Goal: Find specific page/section: Find specific page/section

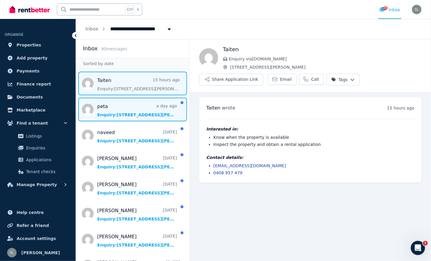
click at [136, 110] on span "Message list" at bounding box center [132, 110] width 113 height 24
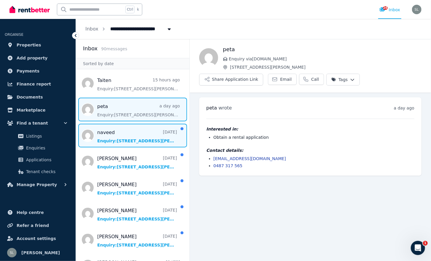
click at [138, 130] on span "Message list" at bounding box center [132, 136] width 113 height 24
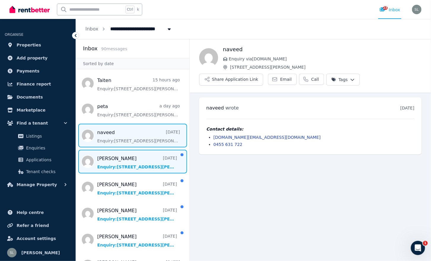
click at [124, 157] on span "Message list" at bounding box center [132, 162] width 113 height 24
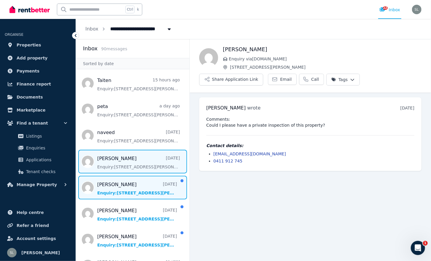
click at [110, 185] on span "Message list" at bounding box center [132, 188] width 113 height 24
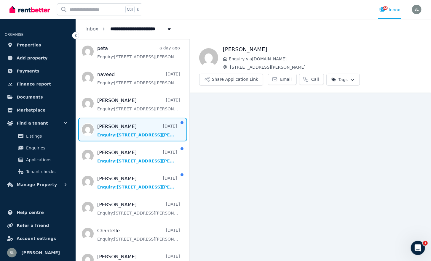
scroll to position [59, 0]
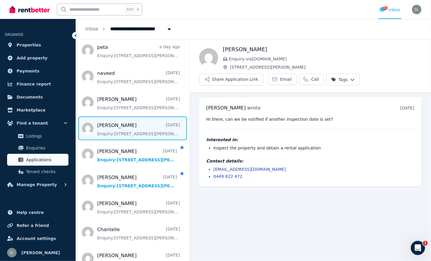
click at [41, 160] on span "Applications" at bounding box center [46, 159] width 40 height 7
